Goal: Task Accomplishment & Management: Manage account settings

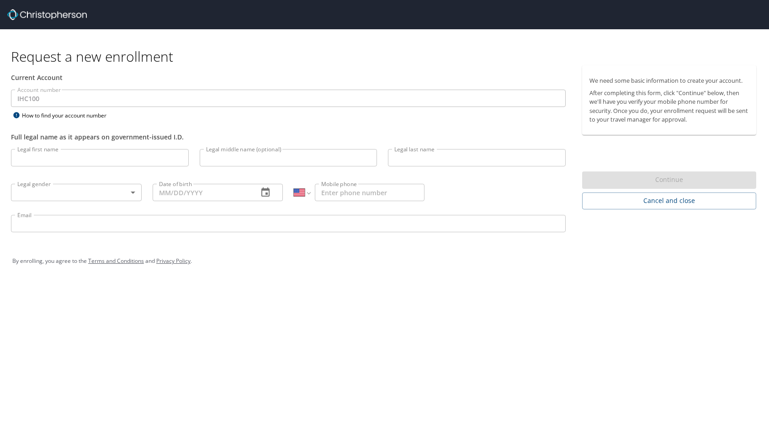
select select "US"
click at [690, 203] on span "Cancel and close" at bounding box center [668, 200] width 159 height 11
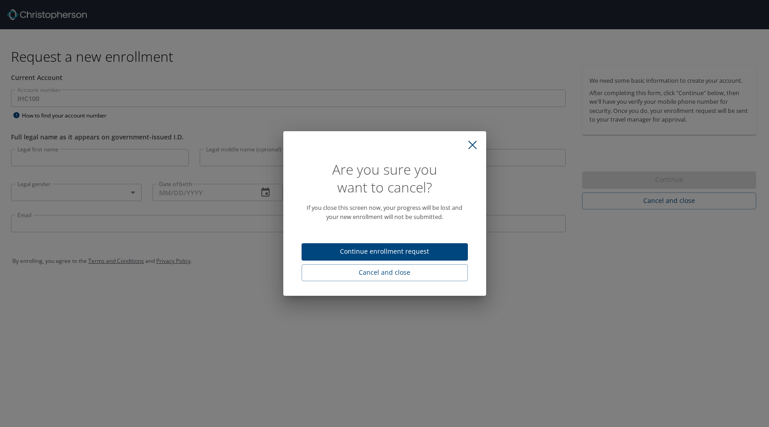
click at [427, 249] on span "Continue enrollment request" at bounding box center [385, 251] width 152 height 11
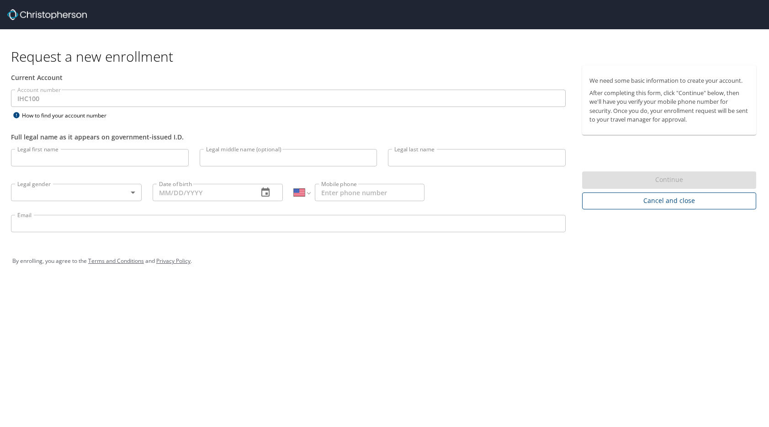
click at [652, 201] on span "Cancel and close" at bounding box center [668, 200] width 159 height 11
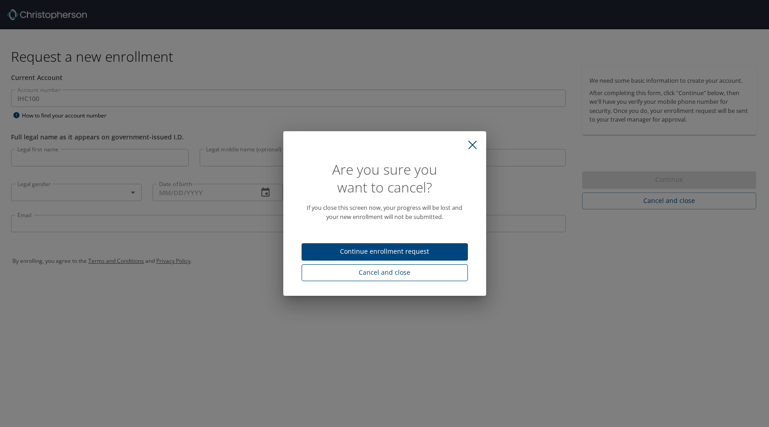
click at [411, 270] on span "Cancel and close" at bounding box center [385, 272] width 152 height 11
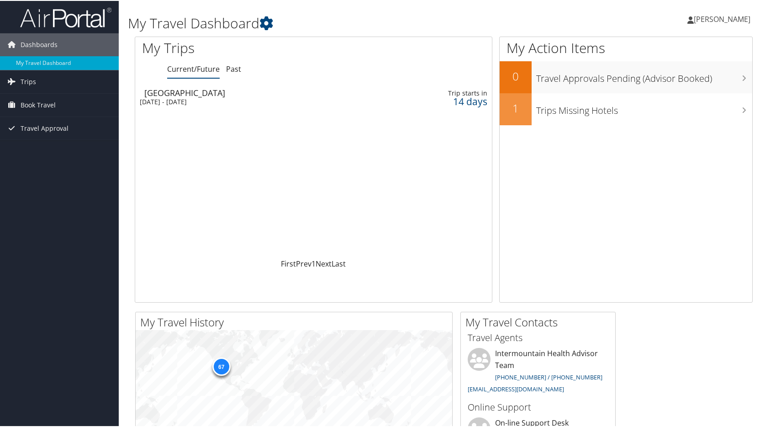
click at [728, 20] on span "Benjamin Smalley" at bounding box center [722, 18] width 57 height 10
click at [698, 76] on link "View Travel Profile" at bounding box center [698, 82] width 102 height 16
